Goal: Download file/media

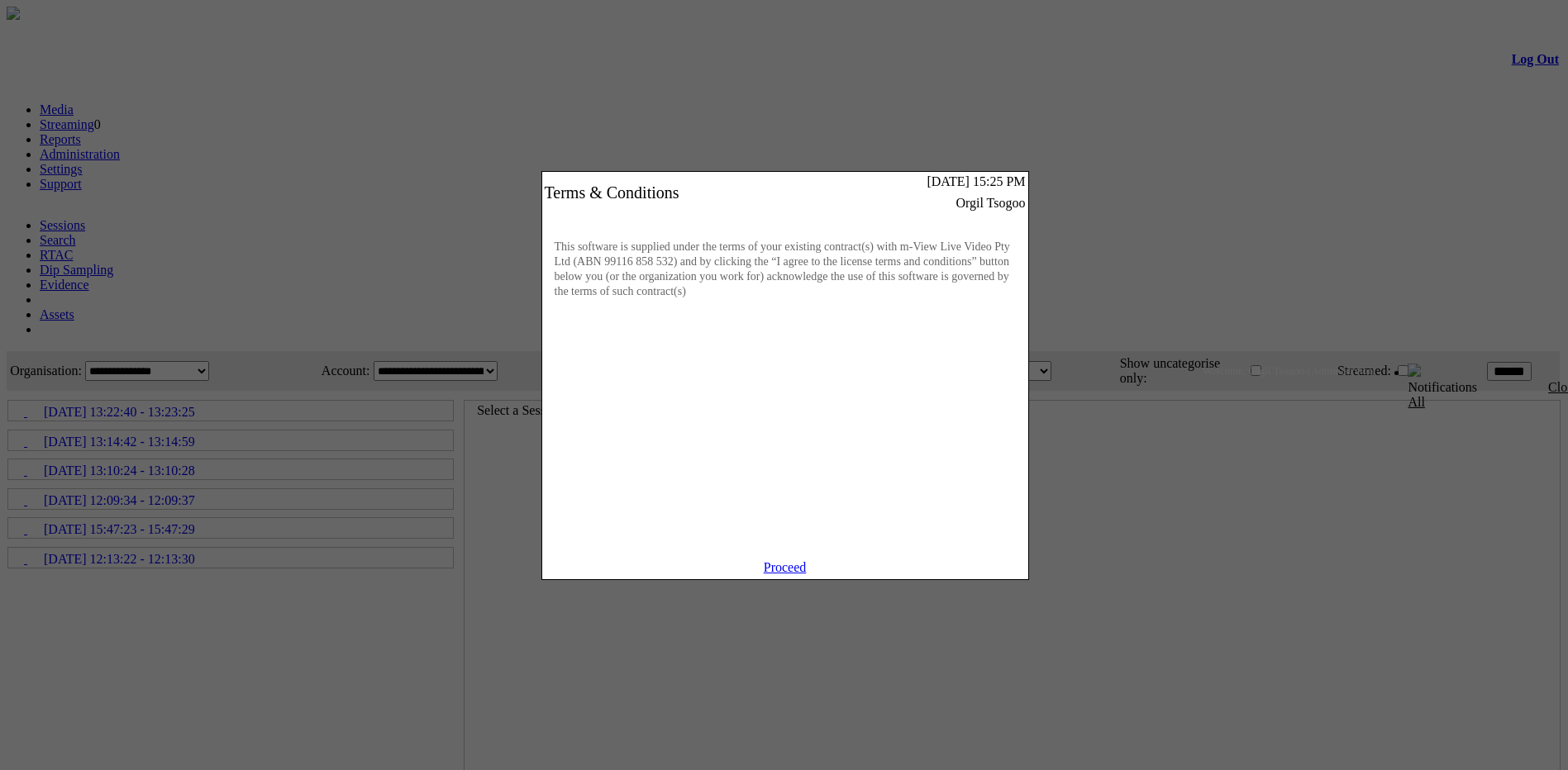
click at [798, 574] on link "Proceed" at bounding box center [785, 567] width 43 height 14
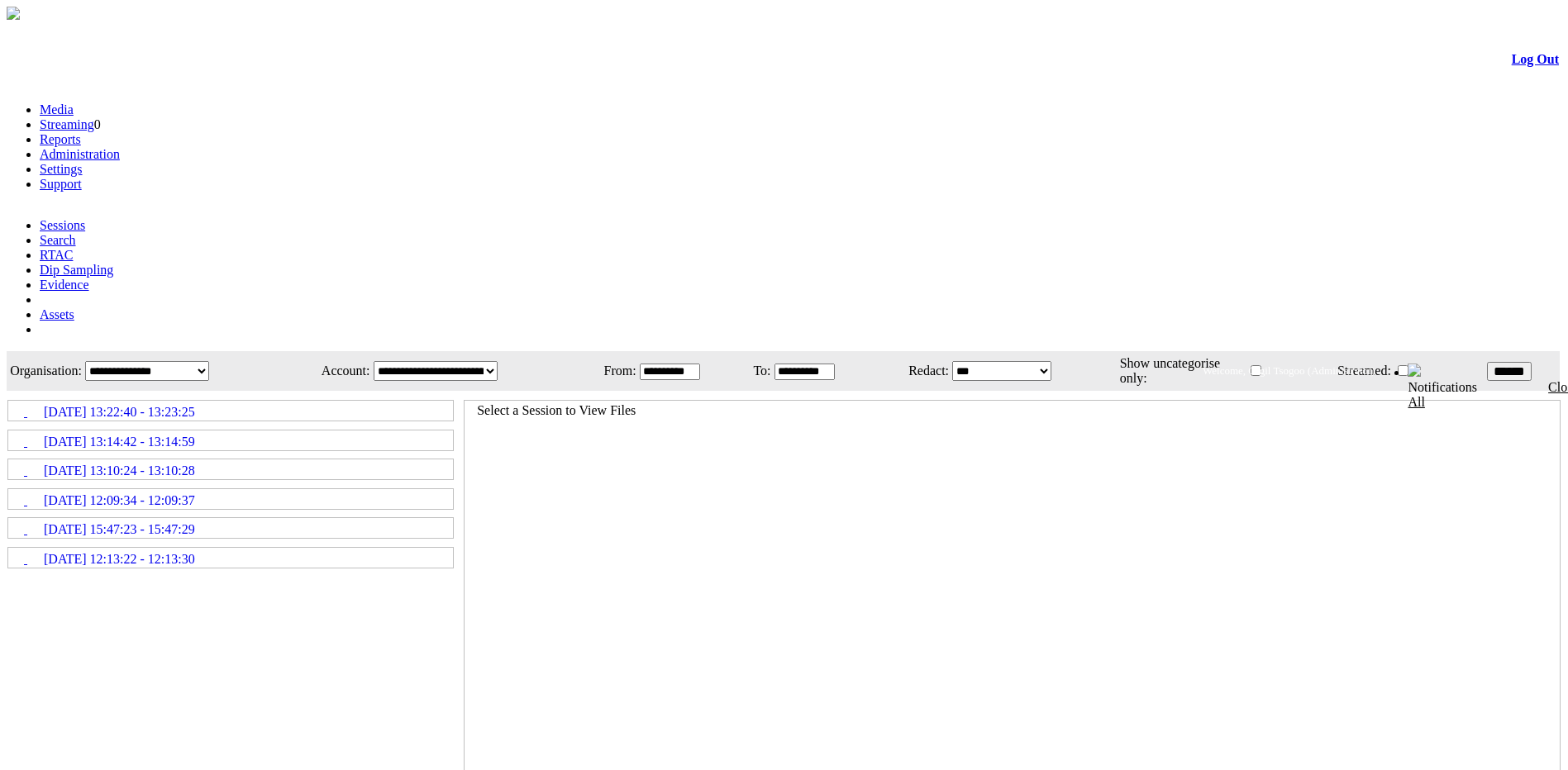
click at [195, 404] on span "[DATE] 13:22:40 - 13:23:25" at bounding box center [119, 412] width 151 height 15
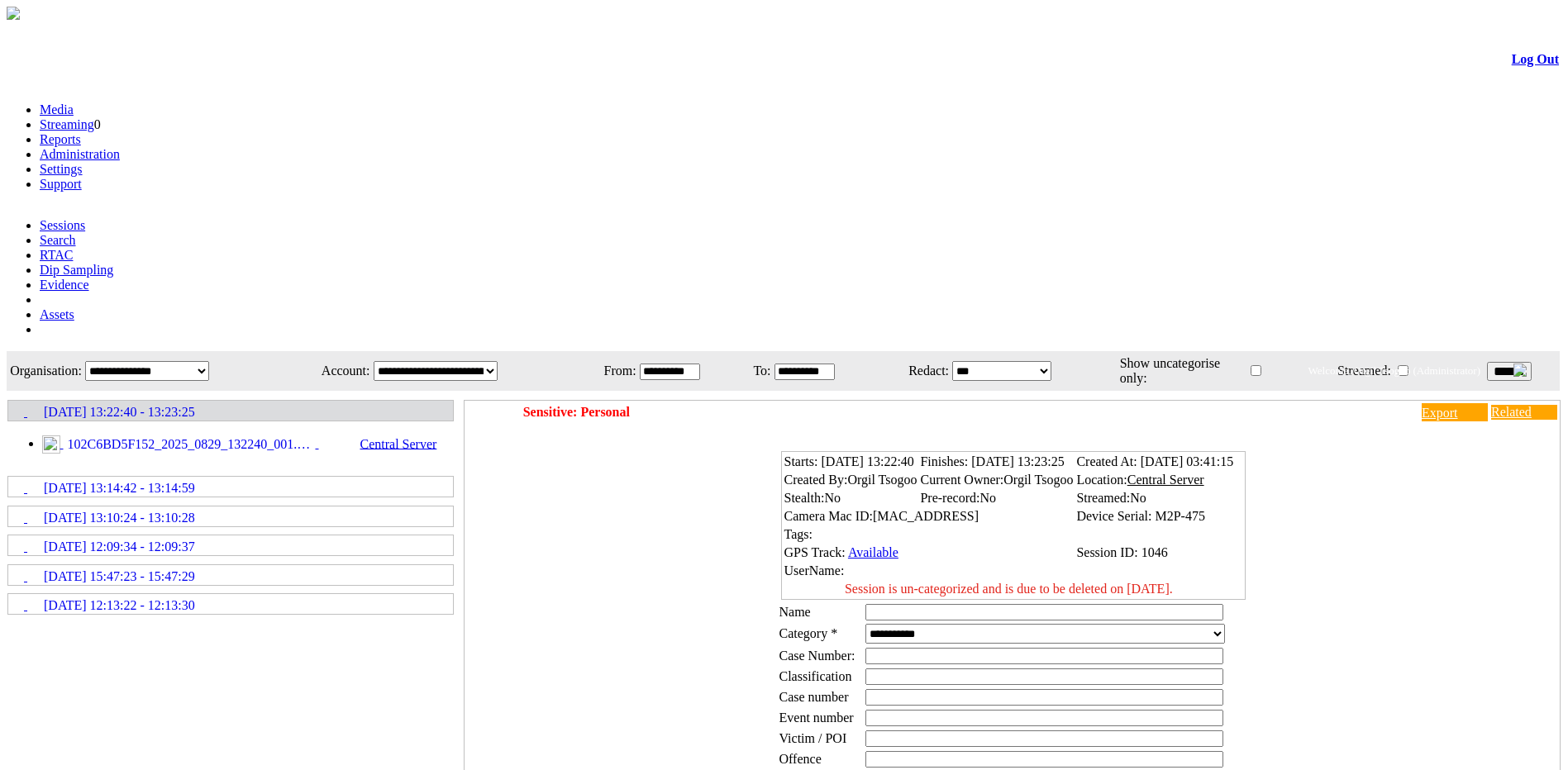
click at [220, 437] on span "102C6BD5F152_2025_0829_132240_001.MP4" at bounding box center [189, 445] width 252 height 15
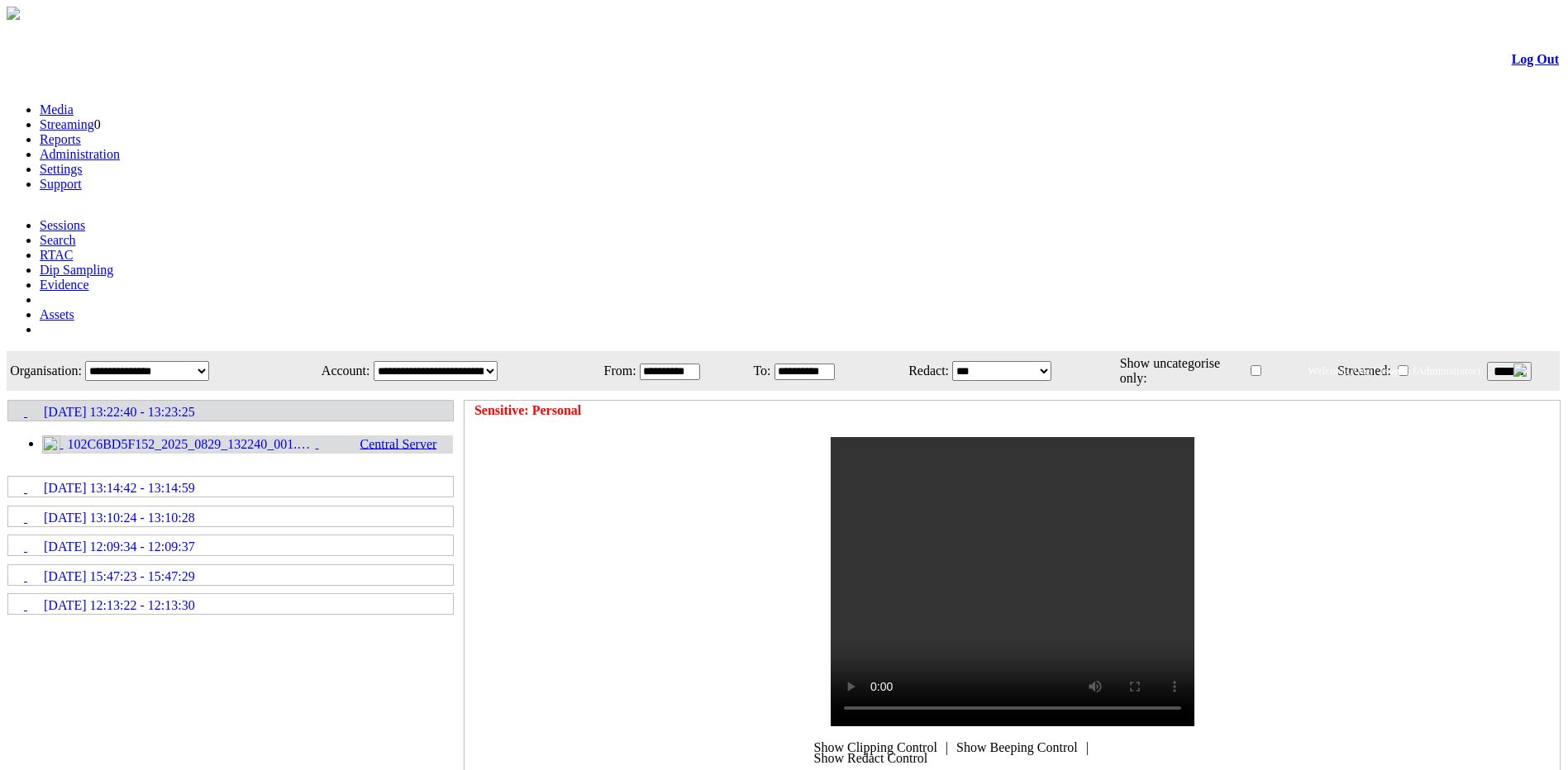
click at [316, 437] on span "102C6BD5F152_2025_0829_132240_001.MP4" at bounding box center [189, 445] width 252 height 15
click at [306, 402] on link "[DATE] 13:22:40 - 13:23:25" at bounding box center [231, 411] width 443 height 19
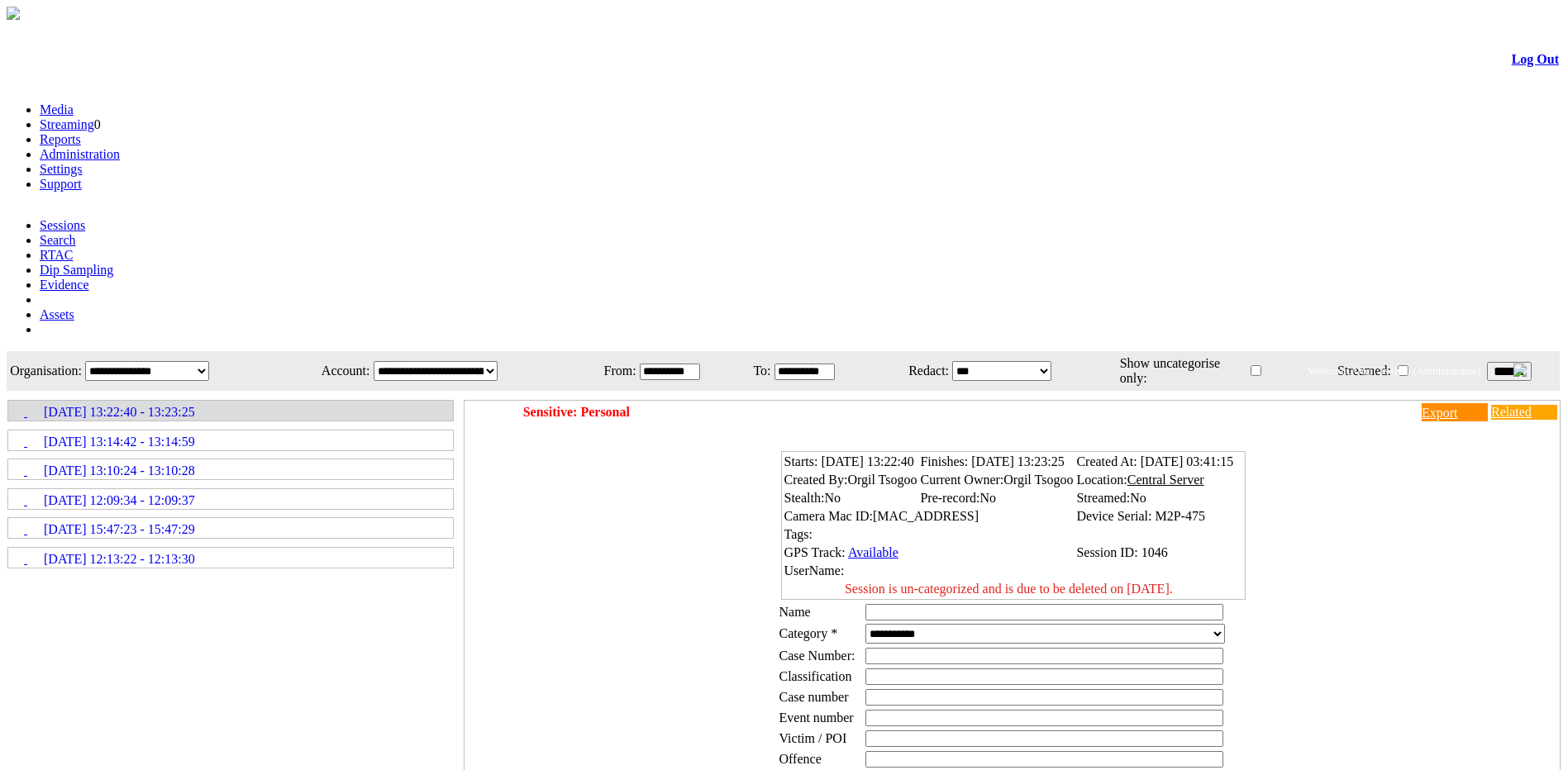
click at [1422, 403] on link "Export" at bounding box center [1455, 412] width 66 height 19
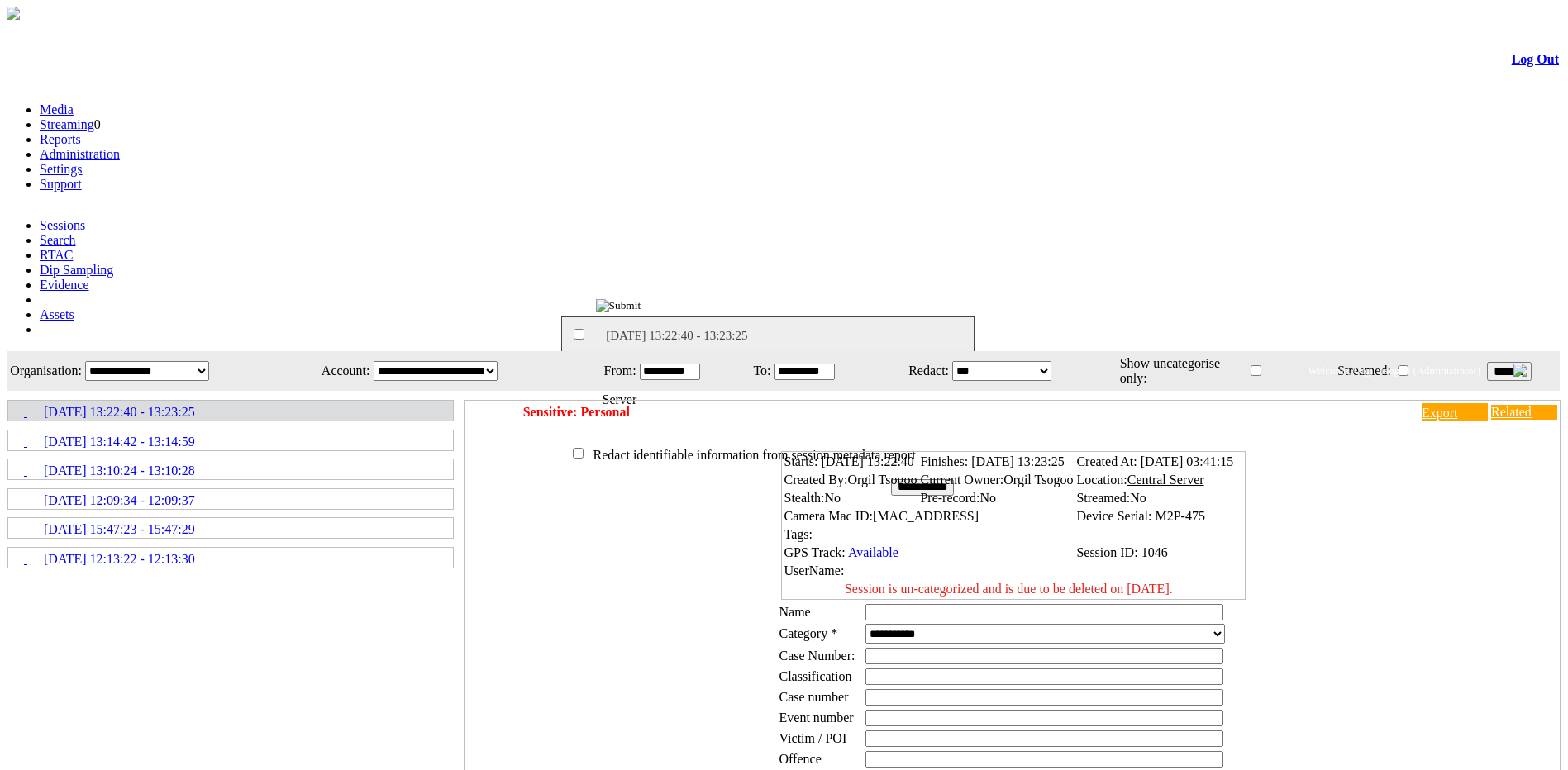
click at [931, 480] on input "**********" at bounding box center [923, 488] width 63 height 17
